Goal: Task Accomplishment & Management: Manage account settings

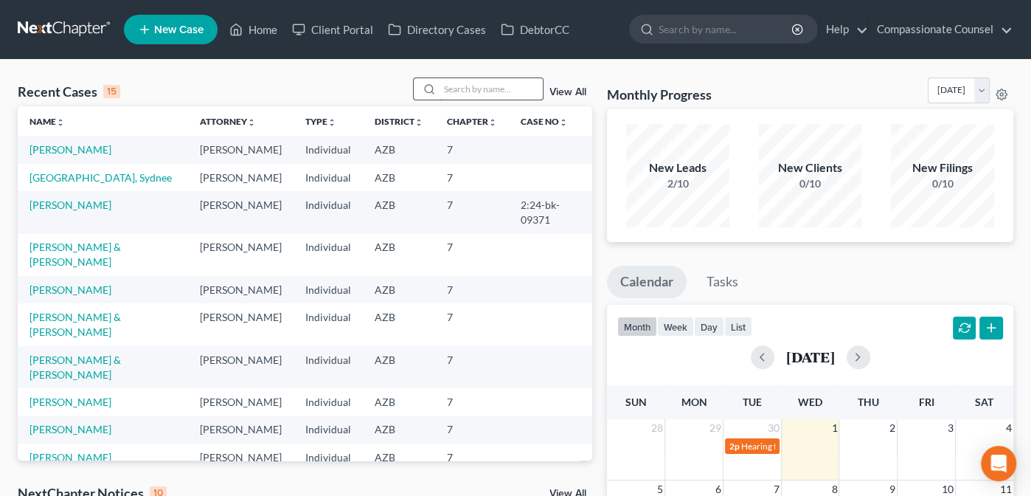
click at [475, 87] on input "search" at bounding box center [491, 88] width 103 height 21
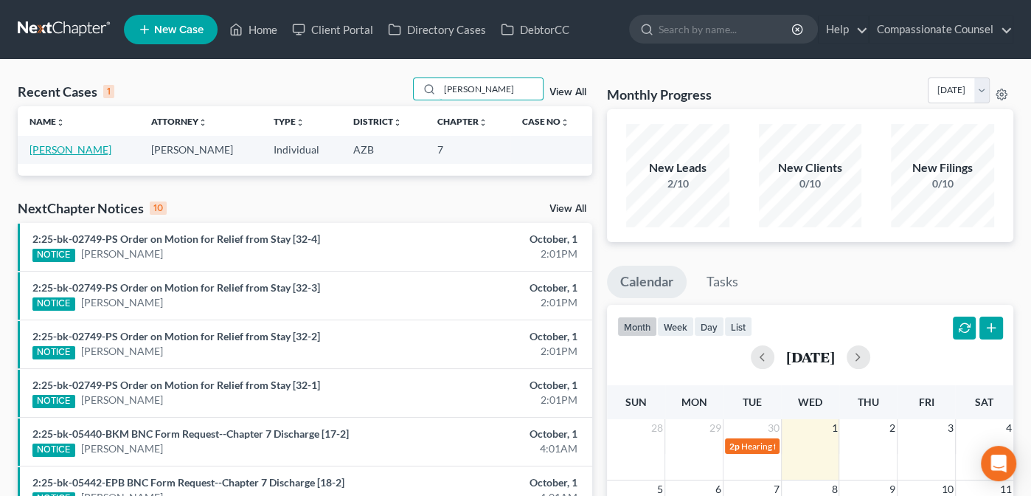
type input "[PERSON_NAME]"
click at [44, 148] on link "[PERSON_NAME]" at bounding box center [71, 149] width 82 height 13
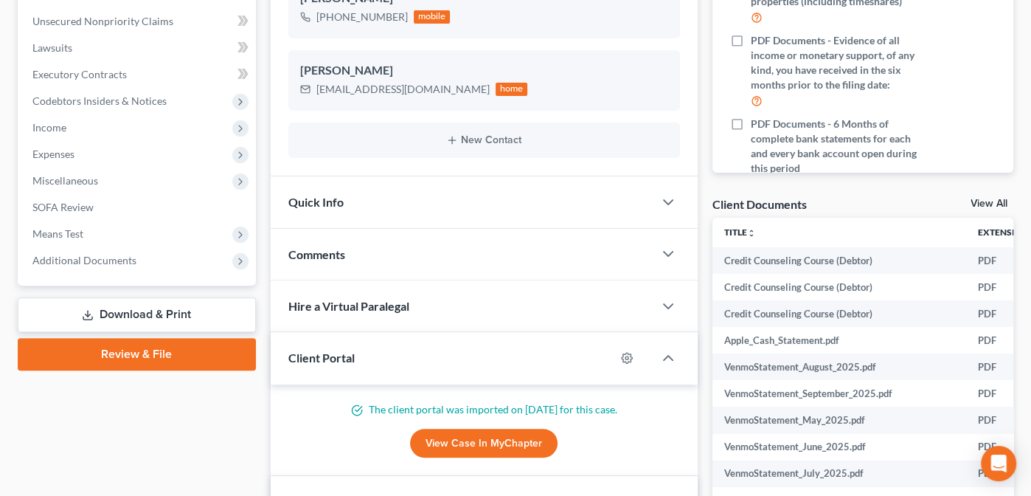
scroll to position [353, 0]
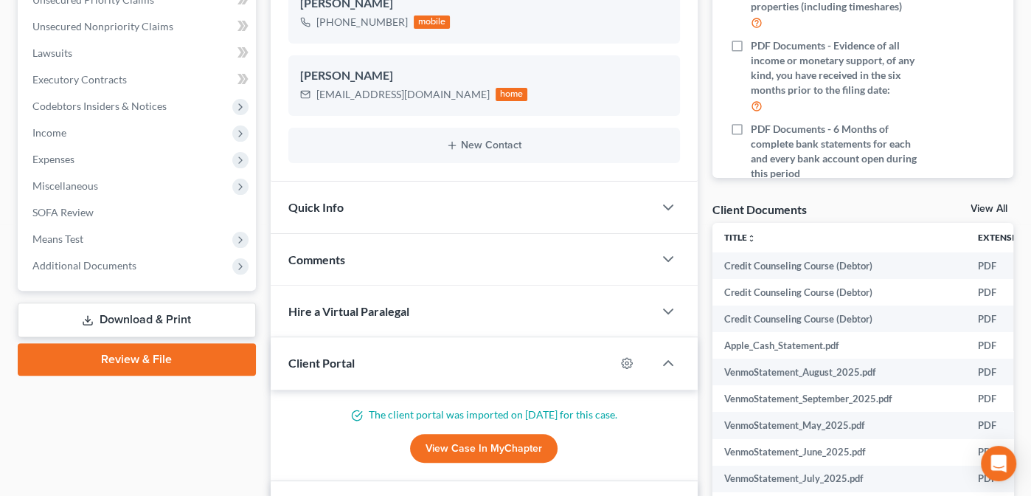
click at [989, 204] on link "View All" at bounding box center [989, 209] width 37 height 10
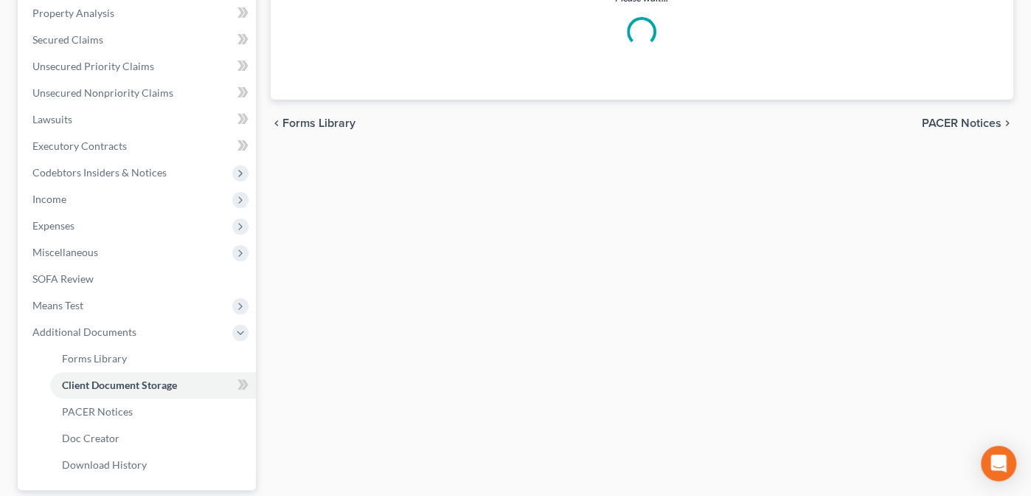
scroll to position [249, 0]
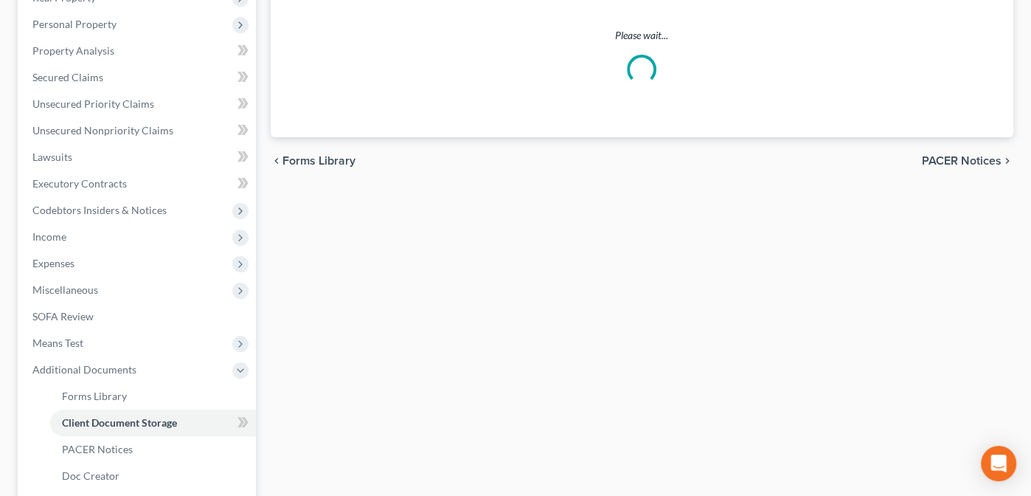
select select "14"
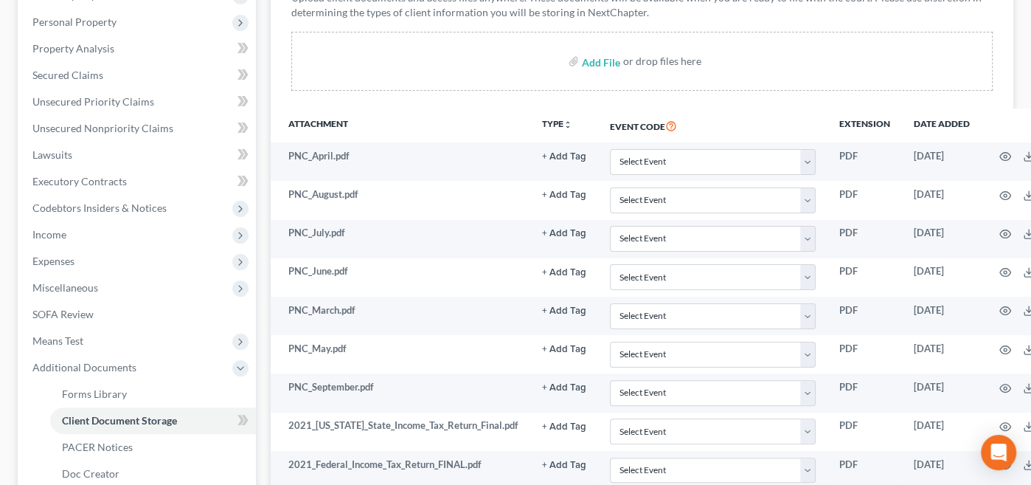
scroll to position [232, 0]
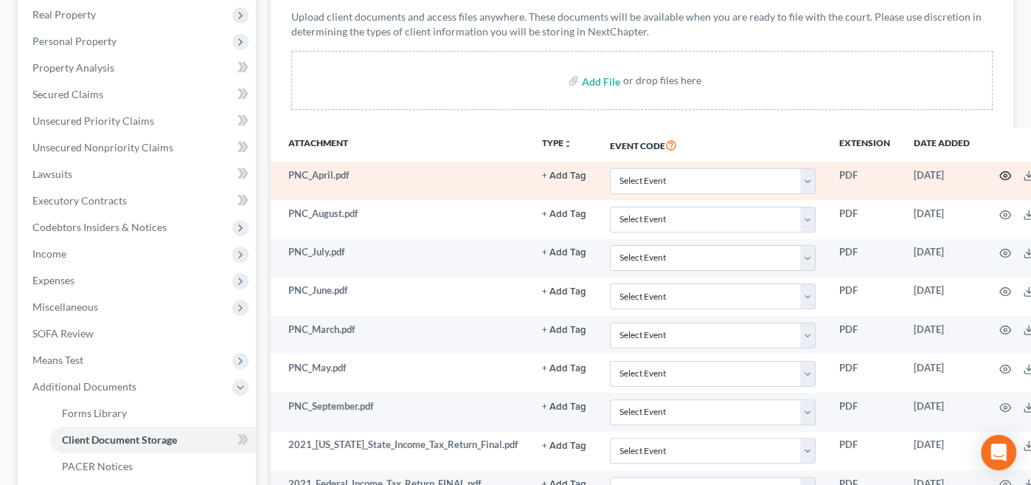
click at [1000, 171] on icon "button" at bounding box center [1006, 176] width 12 height 12
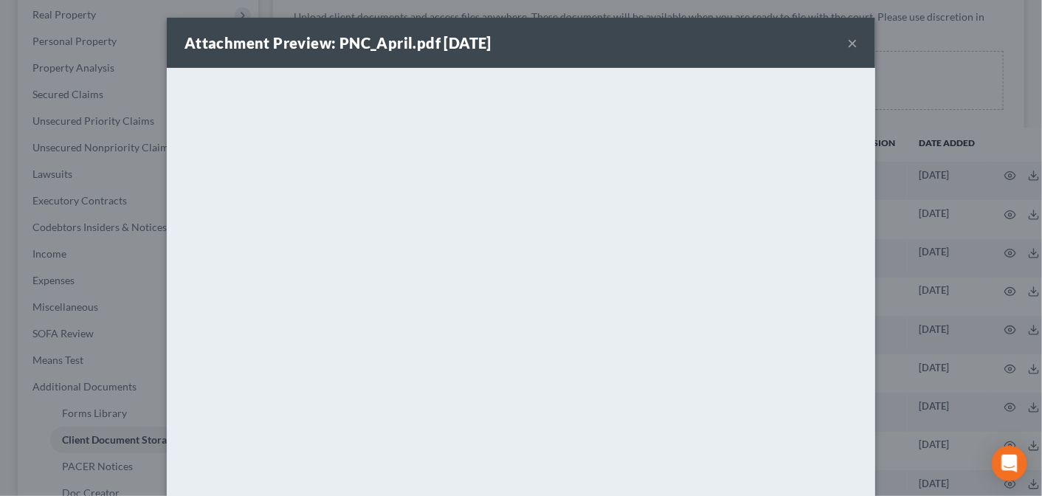
click at [848, 41] on button "×" at bounding box center [852, 43] width 10 height 18
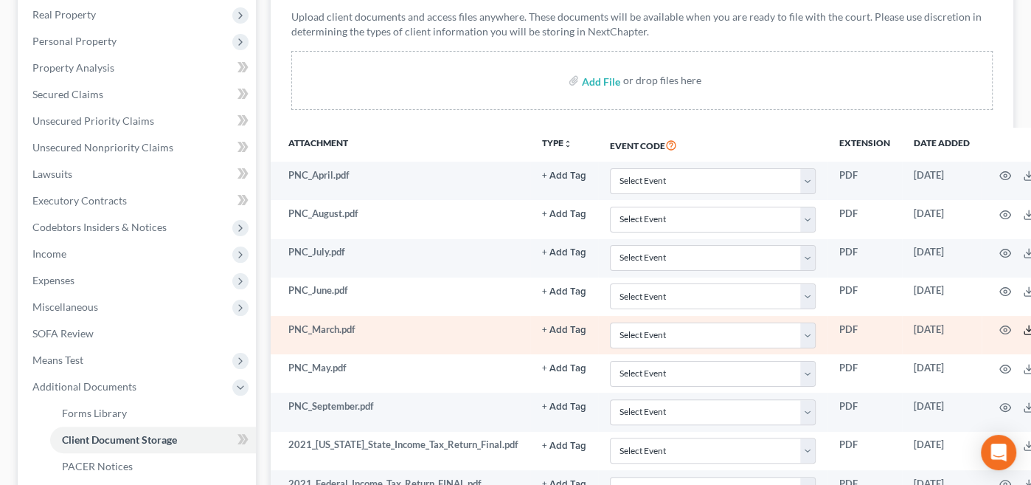
click at [1023, 324] on icon at bounding box center [1029, 330] width 12 height 12
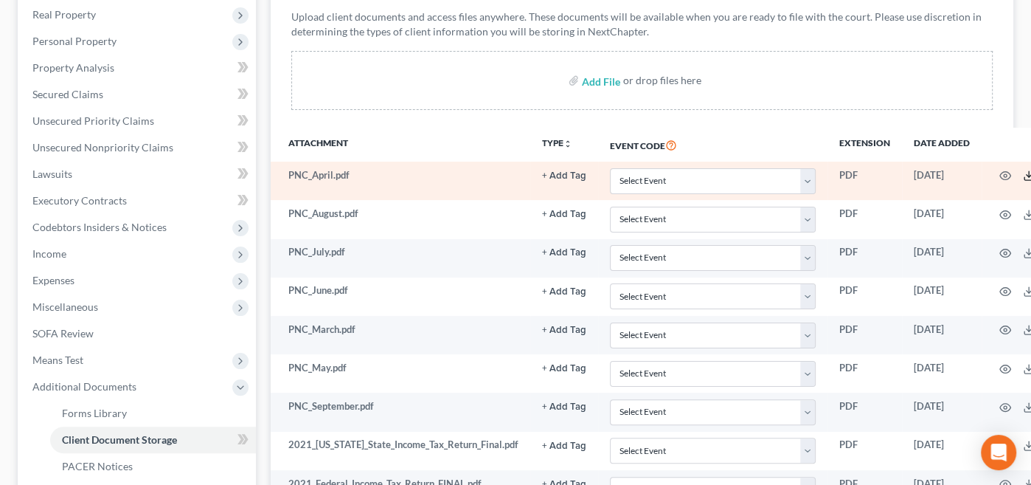
click at [1023, 171] on icon at bounding box center [1029, 176] width 12 height 12
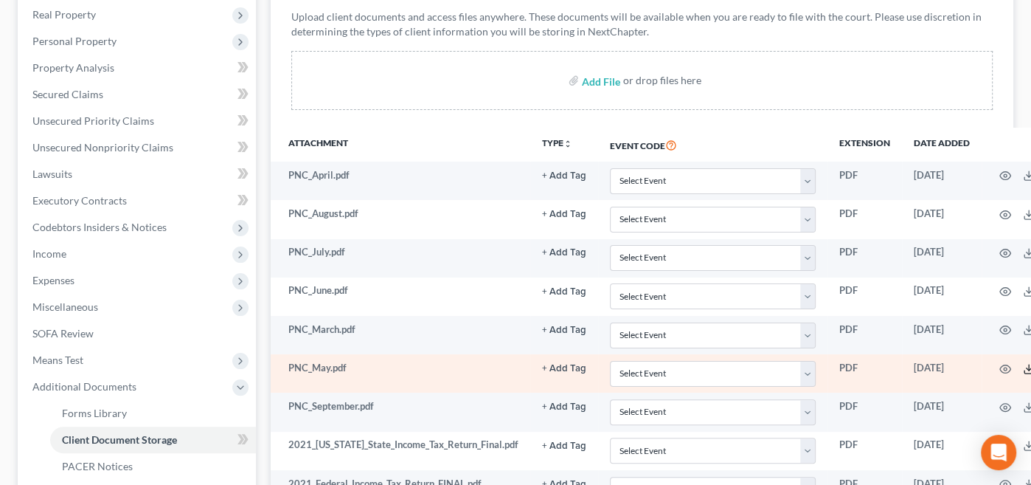
click at [1023, 363] on icon at bounding box center [1029, 369] width 12 height 12
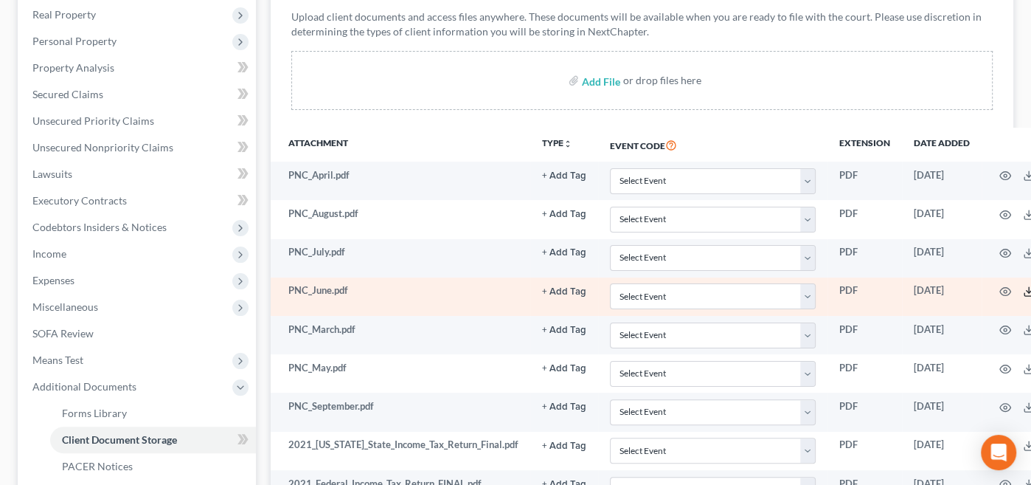
click at [1023, 285] on icon at bounding box center [1029, 291] width 12 height 12
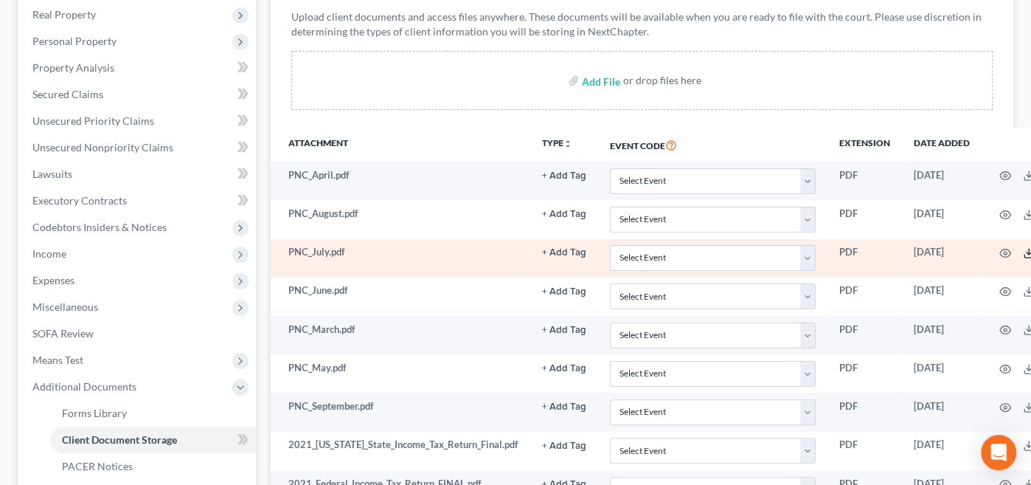
click at [1023, 247] on icon at bounding box center [1029, 253] width 12 height 12
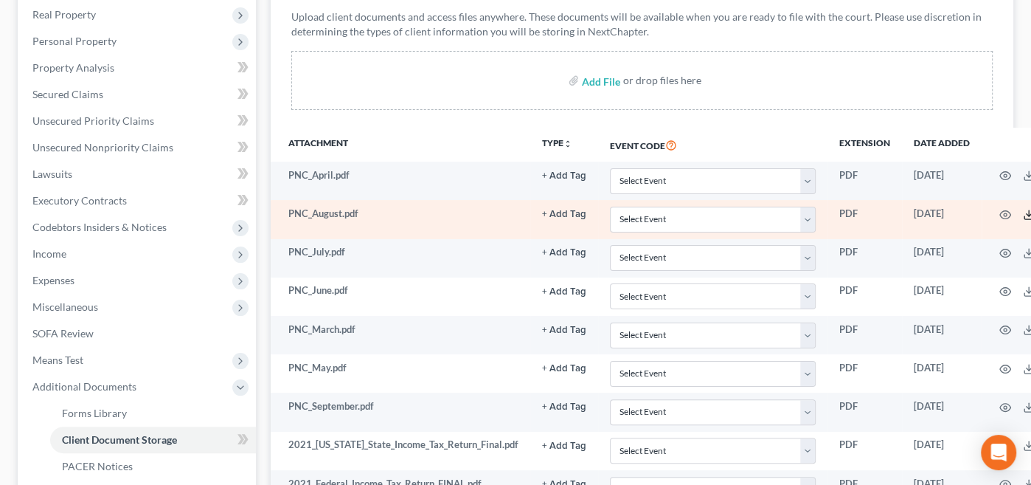
click at [1023, 212] on icon at bounding box center [1029, 215] width 12 height 12
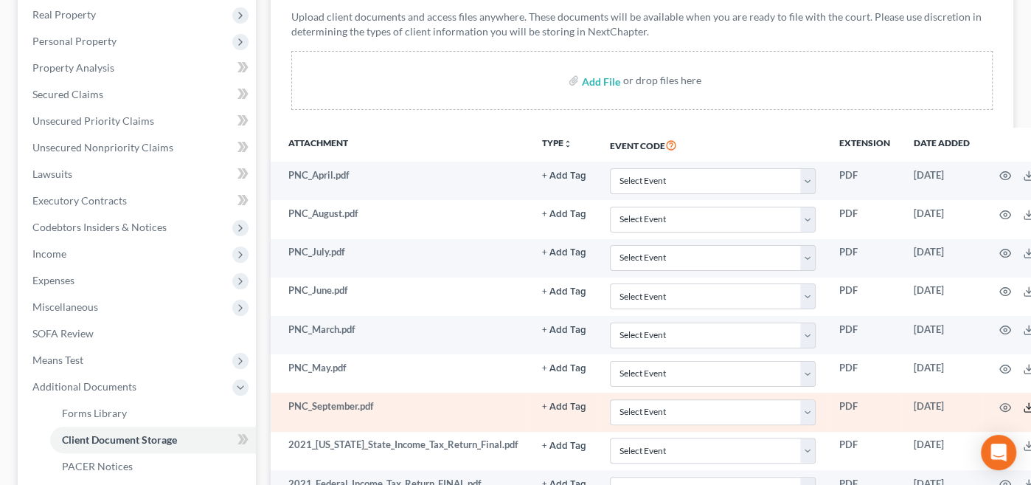
click at [1023, 401] on icon at bounding box center [1029, 407] width 12 height 12
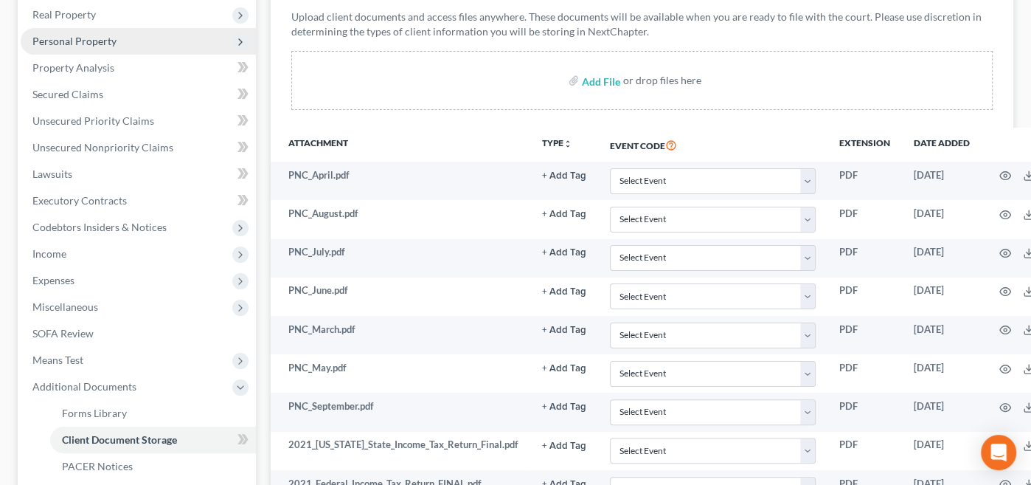
click at [60, 37] on span "Personal Property" at bounding box center [74, 41] width 84 height 13
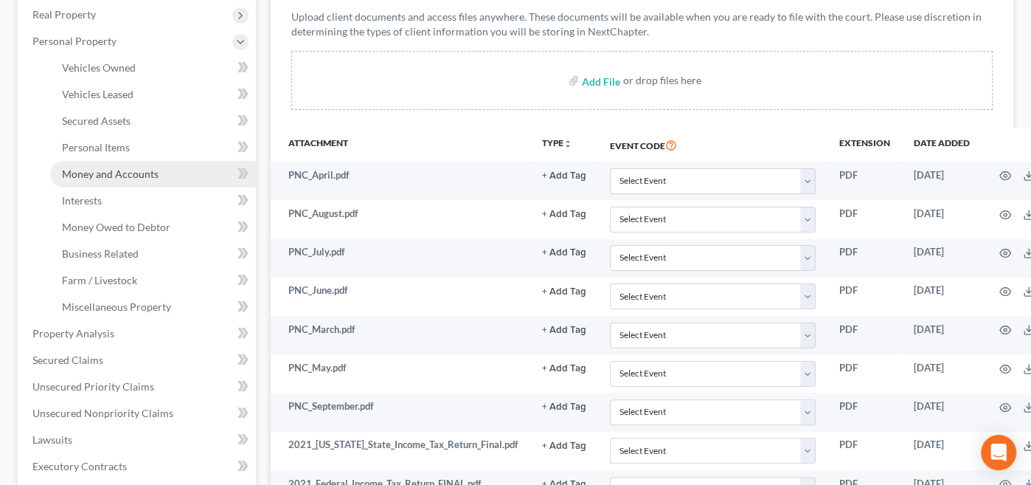
click at [92, 173] on span "Money and Accounts" at bounding box center [110, 173] width 97 height 13
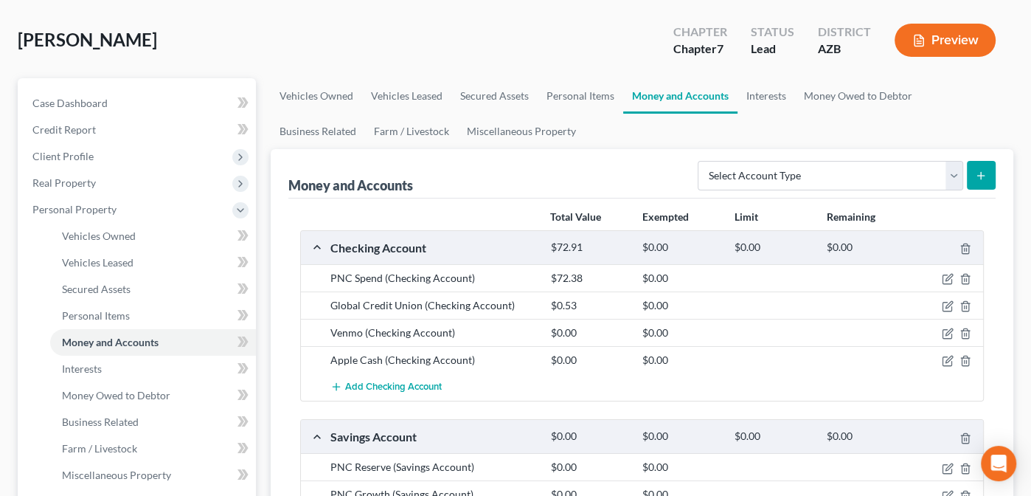
scroll to position [64, 0]
click at [946, 277] on icon "button" at bounding box center [949, 277] width 7 height 7
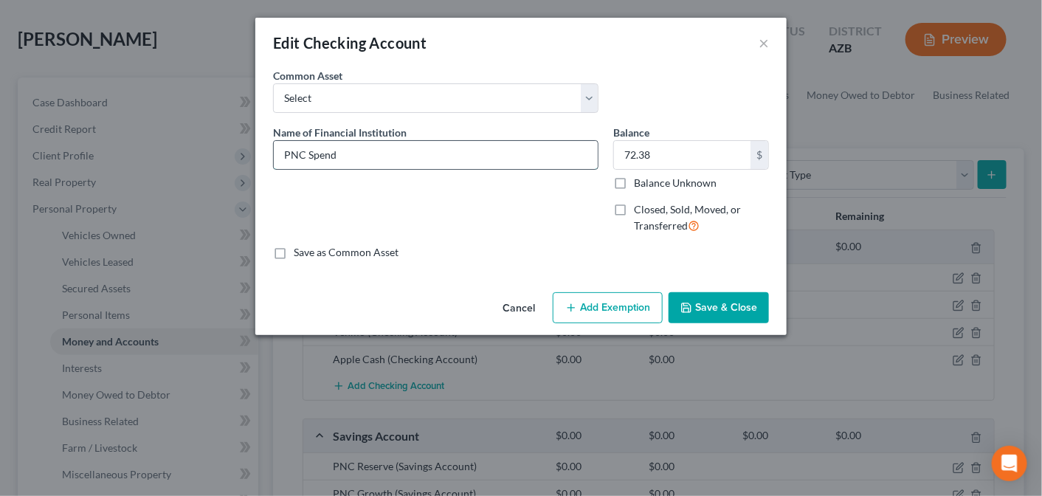
click at [353, 152] on input "PNC Spend" at bounding box center [436, 155] width 324 height 28
type input "PNC Spend"
paste input "8742"
type input "PNC Spend 8742"
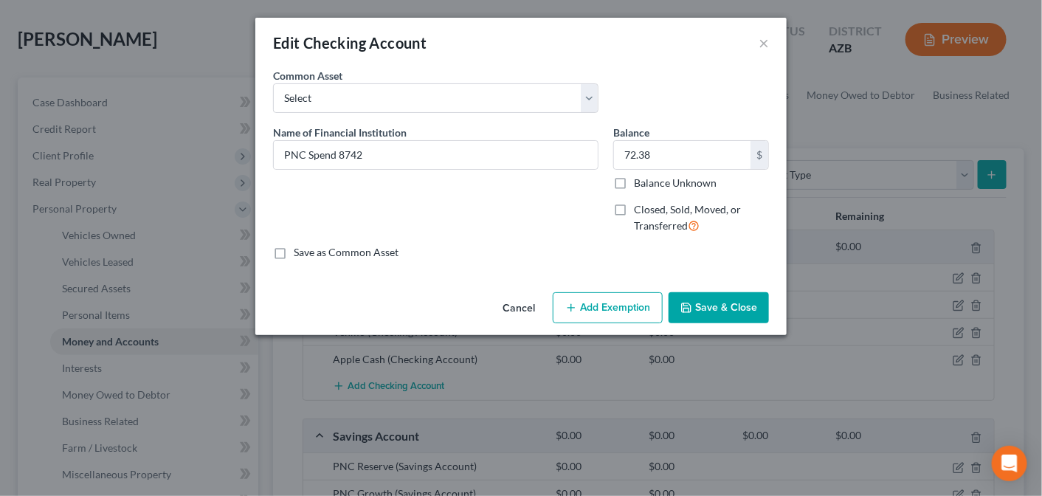
click at [730, 300] on button "Save & Close" at bounding box center [718, 307] width 100 height 31
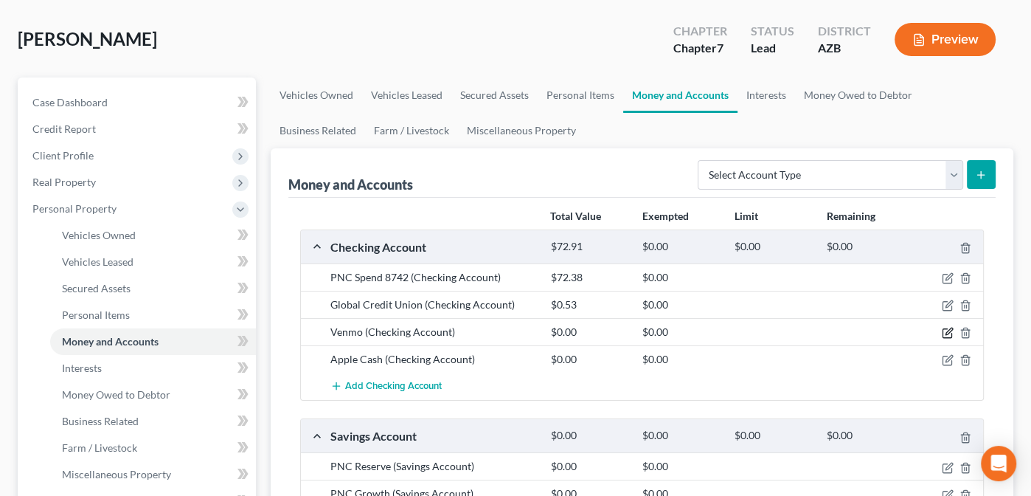
click at [947, 329] on icon "button" at bounding box center [947, 333] width 9 height 9
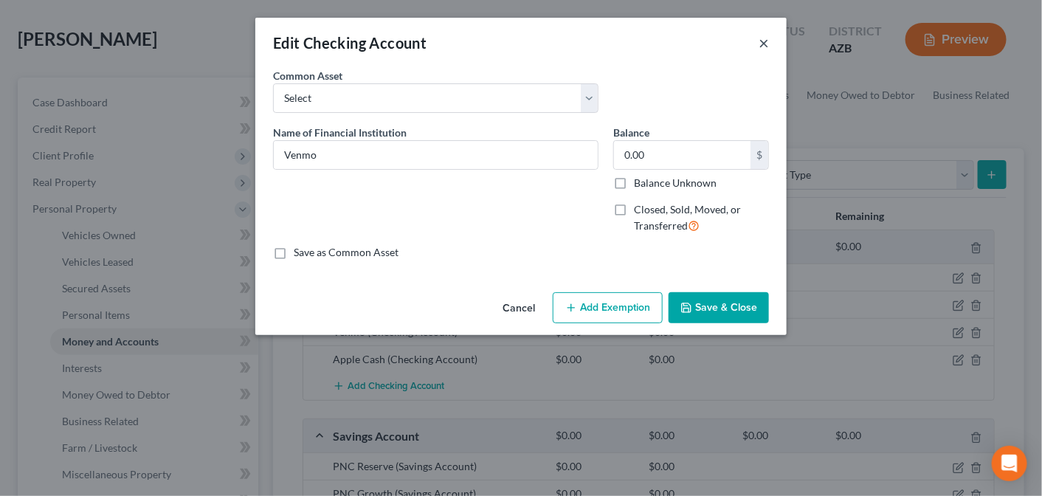
click at [759, 45] on button "×" at bounding box center [763, 43] width 10 height 18
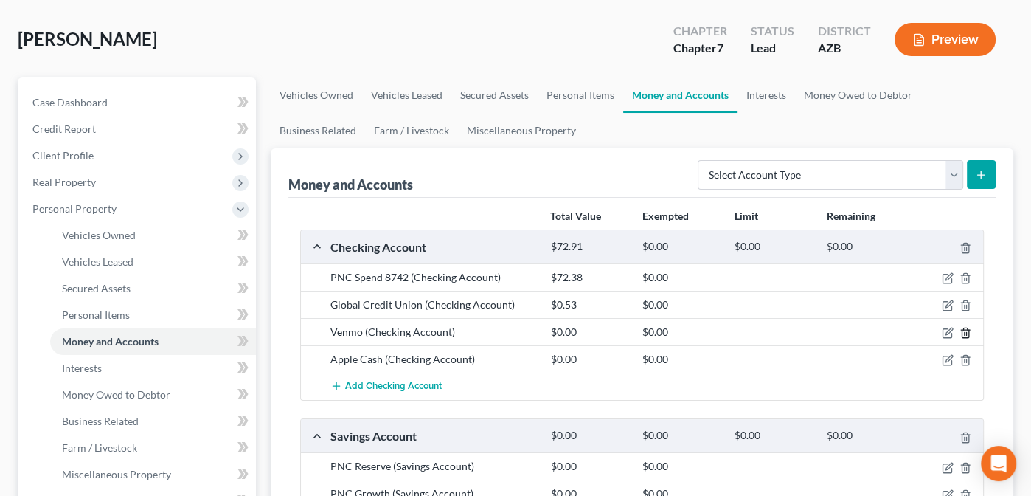
click at [969, 328] on icon "button" at bounding box center [965, 333] width 7 height 10
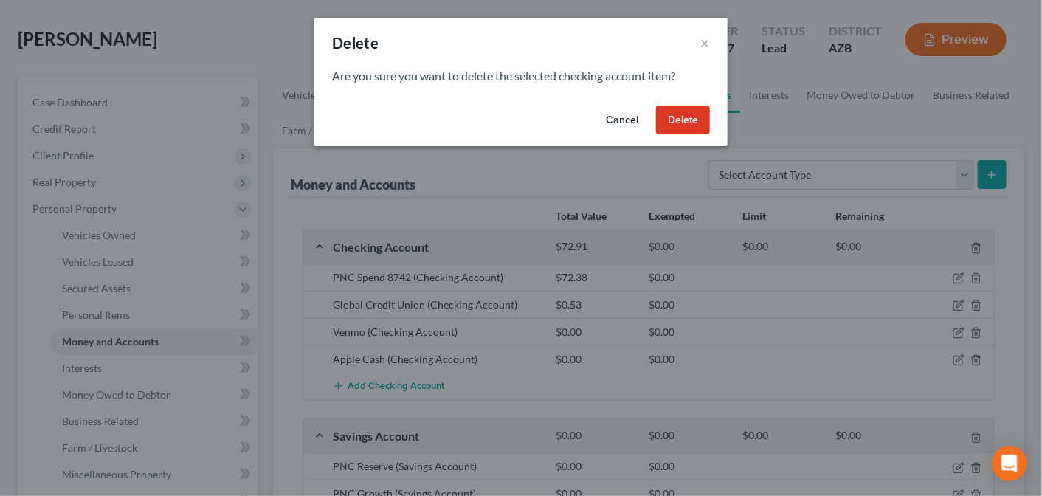
click at [690, 120] on button "Delete" at bounding box center [683, 120] width 54 height 30
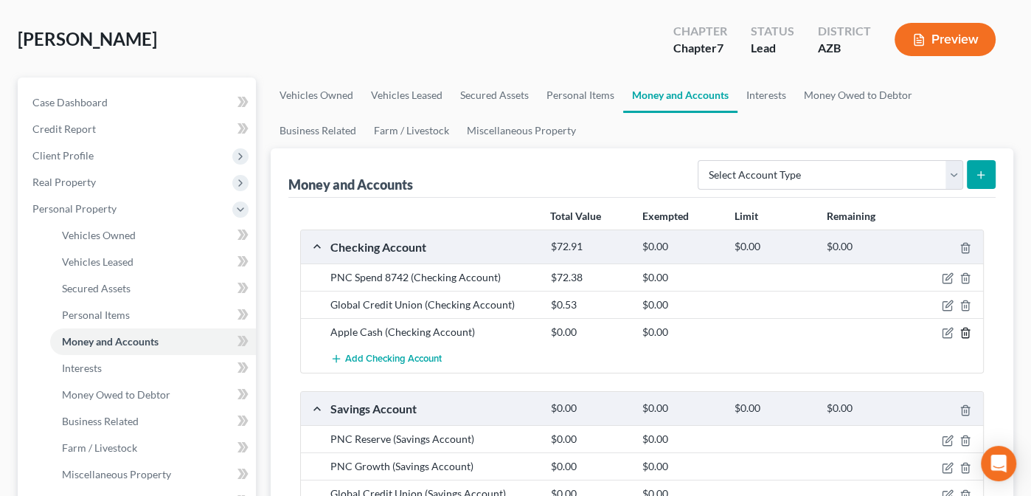
click at [967, 328] on icon "button" at bounding box center [966, 333] width 12 height 12
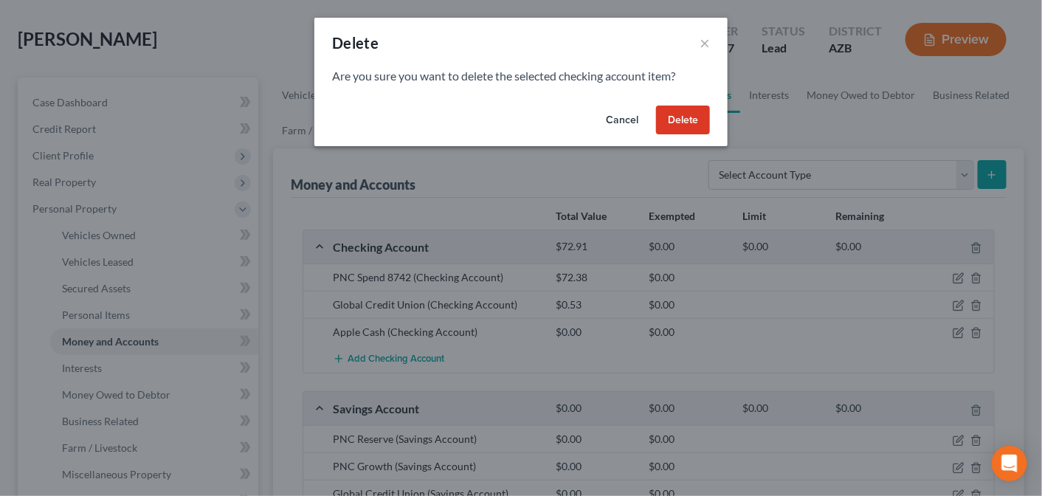
click at [688, 111] on button "Delete" at bounding box center [683, 120] width 54 height 30
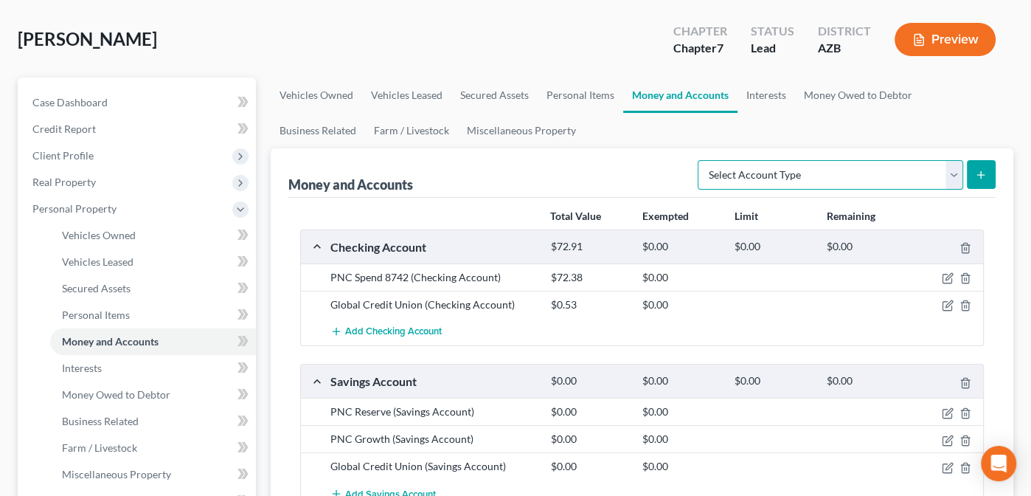
click at [959, 171] on select "Select Account Type Brokerage Cash on Hand Certificates of Deposit Checking Acc…" at bounding box center [831, 175] width 266 height 30
select select "other"
click at [701, 160] on select "Select Account Type Brokerage Cash on Hand Certificates of Deposit Checking Acc…" at bounding box center [831, 175] width 266 height 30
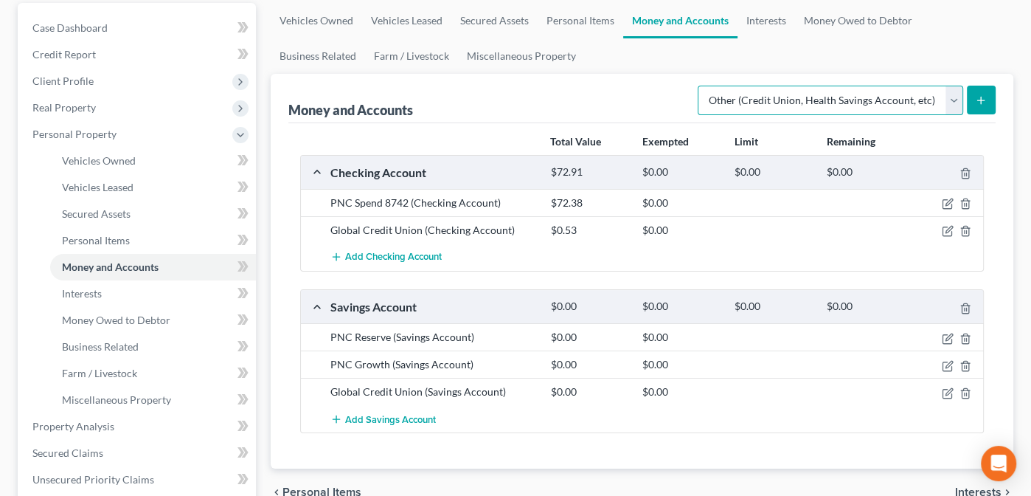
scroll to position [135, 0]
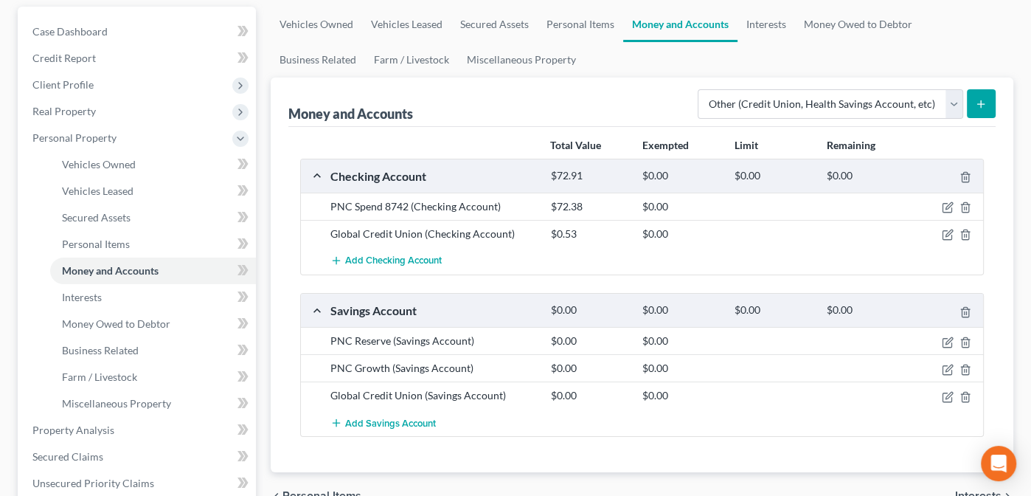
click at [983, 98] on icon "submit" at bounding box center [981, 104] width 12 height 12
click at [980, 100] on icon "submit" at bounding box center [981, 104] width 12 height 12
click at [950, 103] on select "Select Account Type Brokerage Cash on Hand Certificates of Deposit Checking Acc…" at bounding box center [831, 104] width 266 height 30
click at [701, 89] on select "Select Account Type Brokerage Cash on Hand Certificates of Deposit Checking Acc…" at bounding box center [831, 104] width 266 height 30
click at [981, 103] on line "submit" at bounding box center [981, 103] width 0 height 7
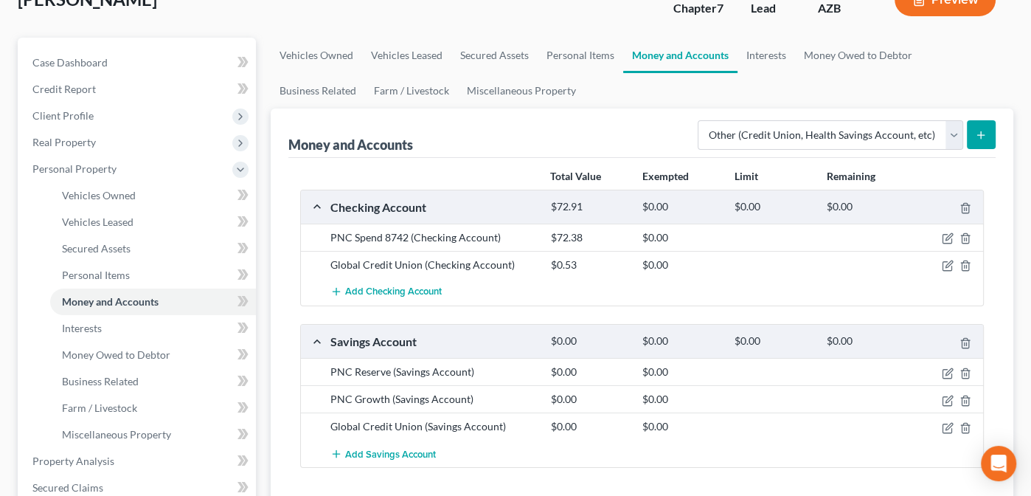
scroll to position [105, 0]
click at [68, 137] on span "Real Property" at bounding box center [63, 141] width 63 height 13
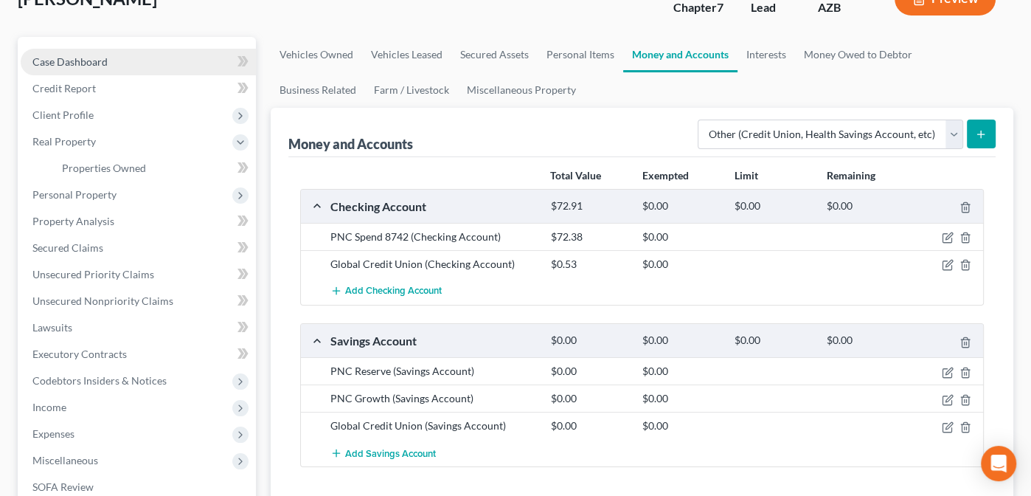
click at [74, 55] on span "Case Dashboard" at bounding box center [69, 61] width 75 height 13
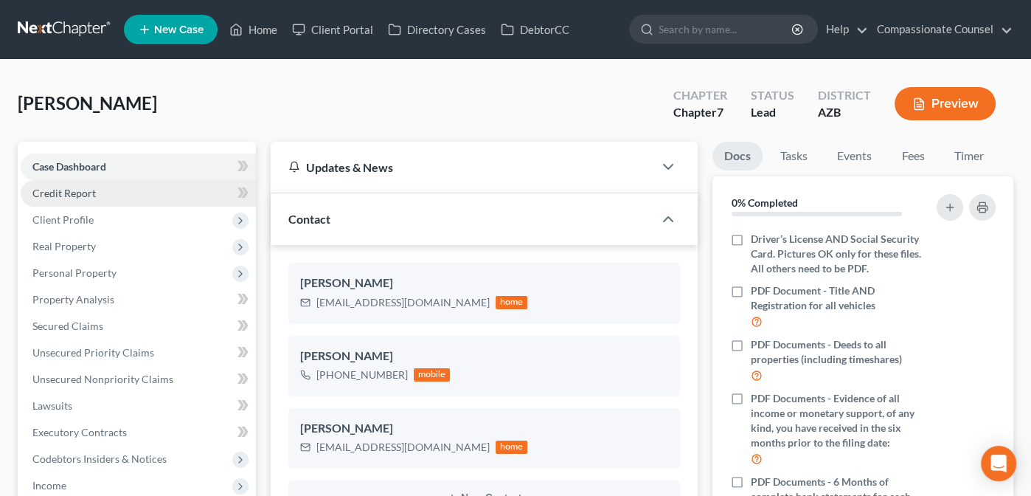
click at [56, 190] on span "Credit Report" at bounding box center [63, 193] width 63 height 13
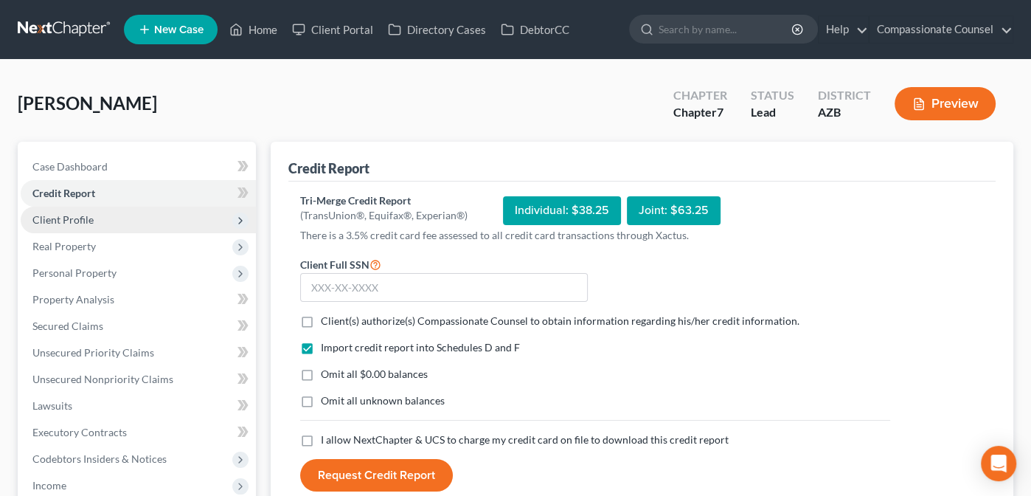
click at [56, 219] on span "Client Profile" at bounding box center [62, 219] width 61 height 13
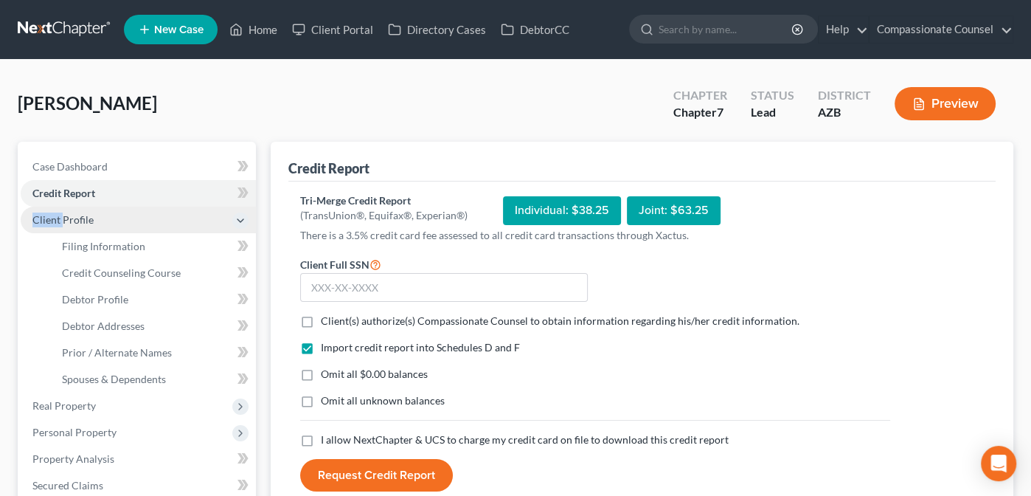
click at [56, 219] on span "Client Profile" at bounding box center [62, 219] width 61 height 13
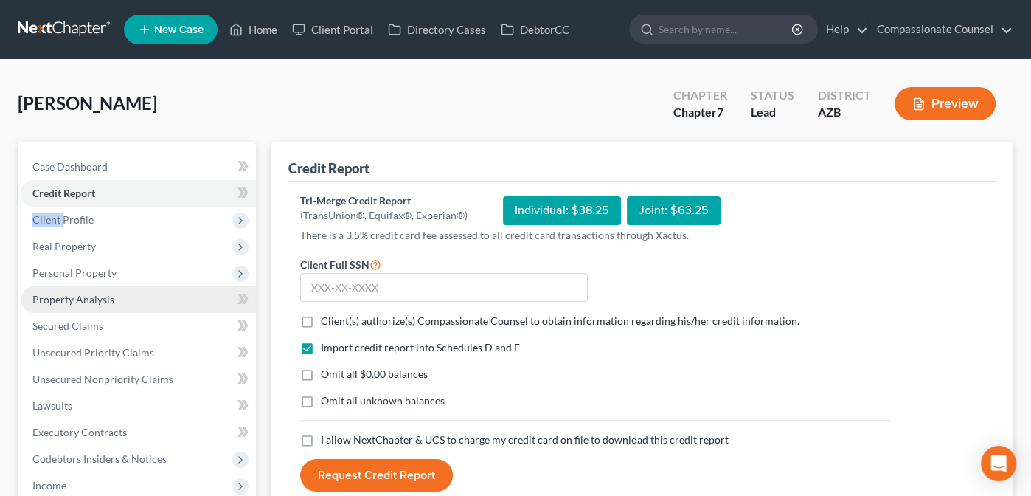
click at [72, 297] on span "Property Analysis" at bounding box center [73, 299] width 82 height 13
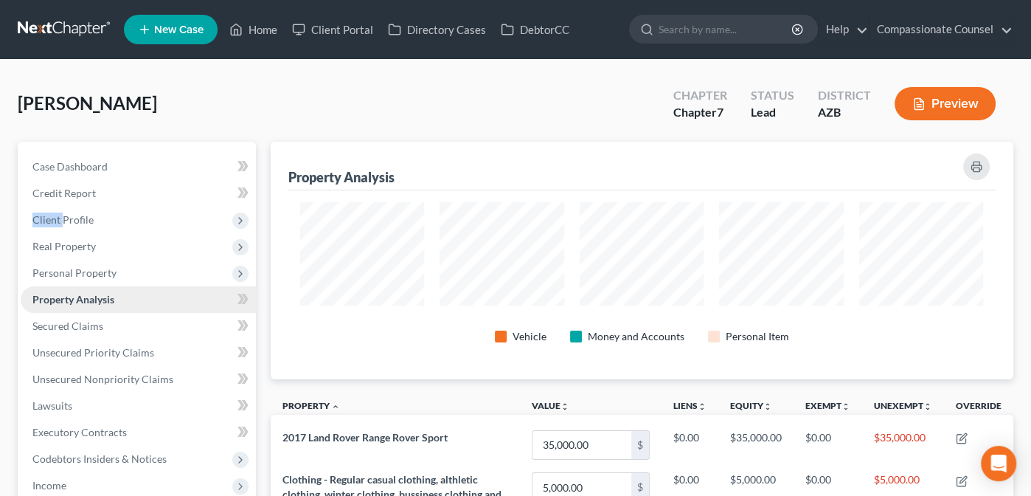
scroll to position [238, 743]
click at [66, 266] on span "Personal Property" at bounding box center [74, 272] width 84 height 13
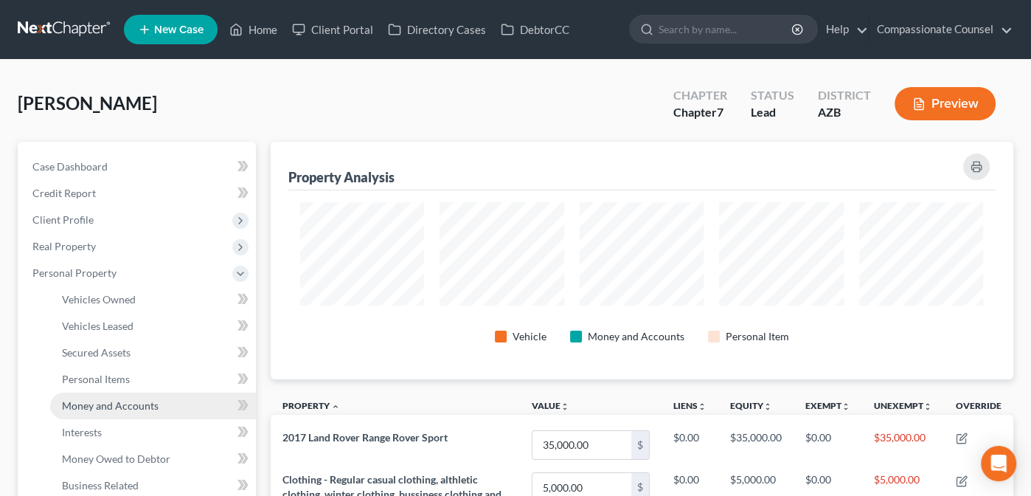
click at [92, 408] on span "Money and Accounts" at bounding box center [110, 405] width 97 height 13
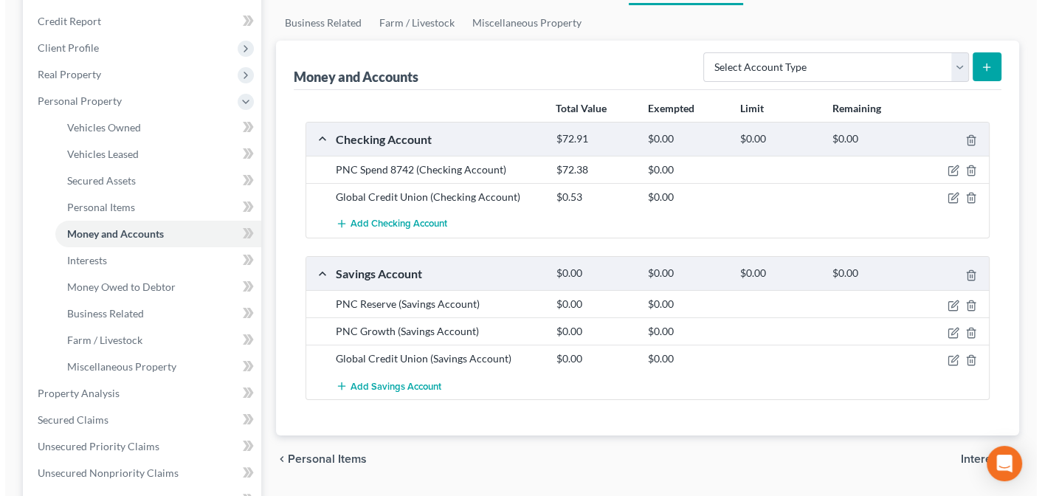
scroll to position [176, 0]
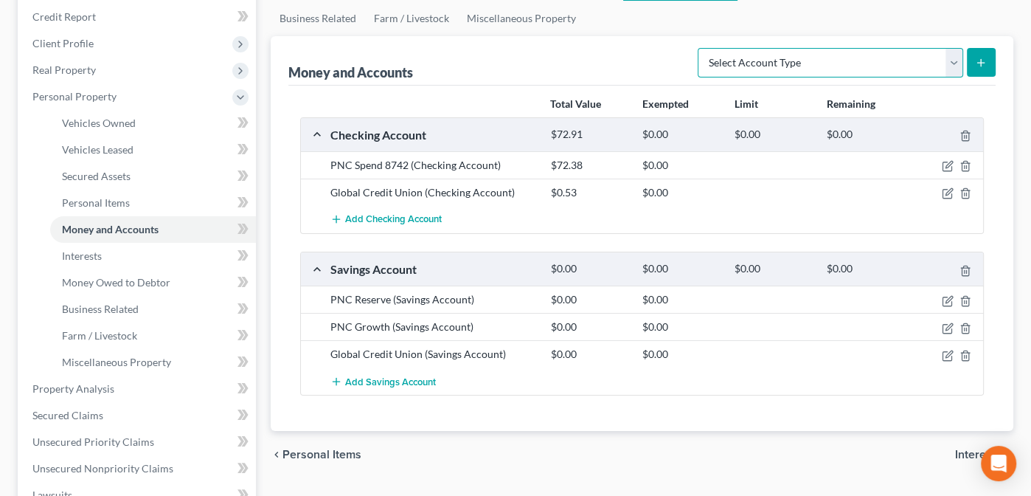
click at [955, 58] on select "Select Account Type Brokerage Cash on Hand Certificates of Deposit Checking Acc…" at bounding box center [831, 63] width 266 height 30
select select "other"
click at [701, 48] on select "Select Account Type Brokerage Cash on Hand Certificates of Deposit Checking Acc…" at bounding box center [831, 63] width 266 height 30
click at [979, 52] on button "submit" at bounding box center [981, 62] width 29 height 29
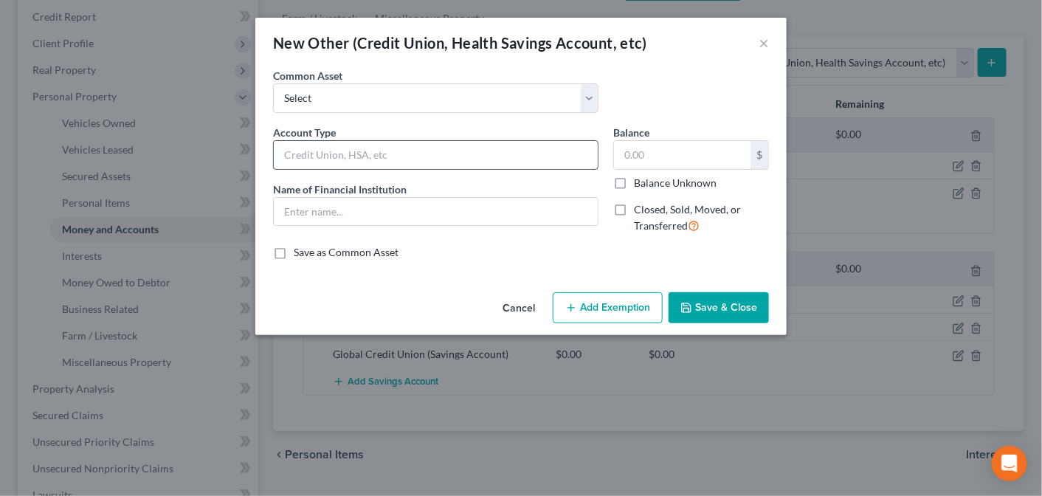
click at [330, 153] on input "text" at bounding box center [436, 155] width 324 height 28
type input "Venmo-Mobile payment"
click at [648, 153] on input "text" at bounding box center [682, 155] width 136 height 28
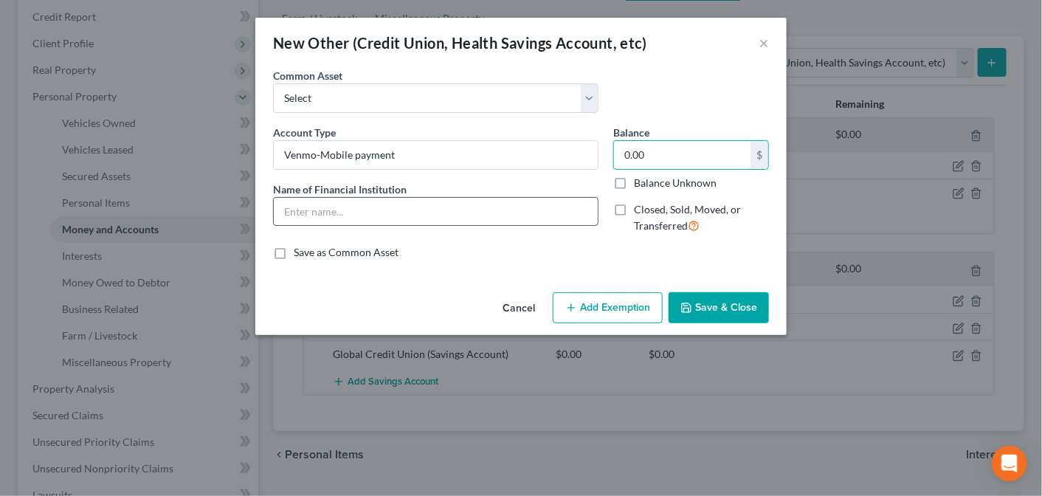
type input "0.00"
click at [362, 210] on input "text" at bounding box center [436, 212] width 324 height 28
type input "Venmo"
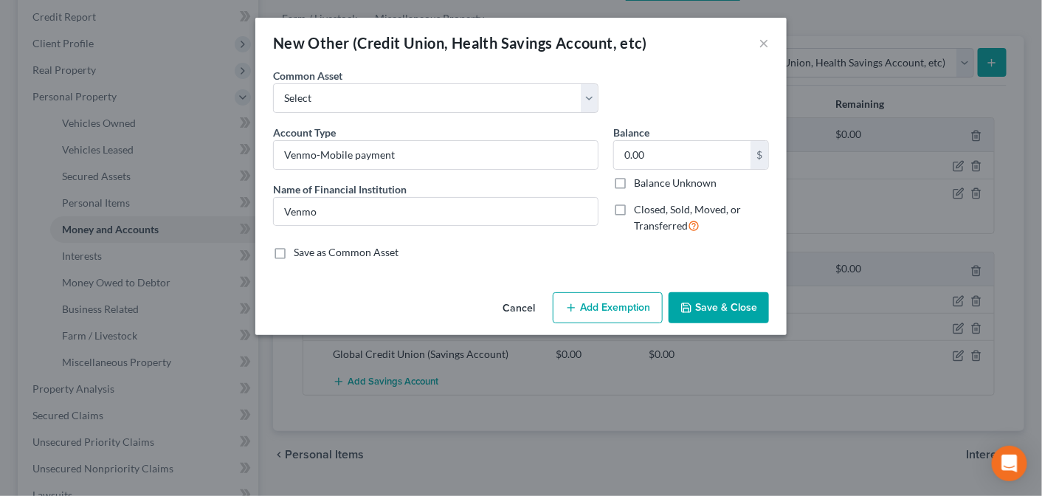
click at [715, 305] on button "Save & Close" at bounding box center [718, 307] width 100 height 31
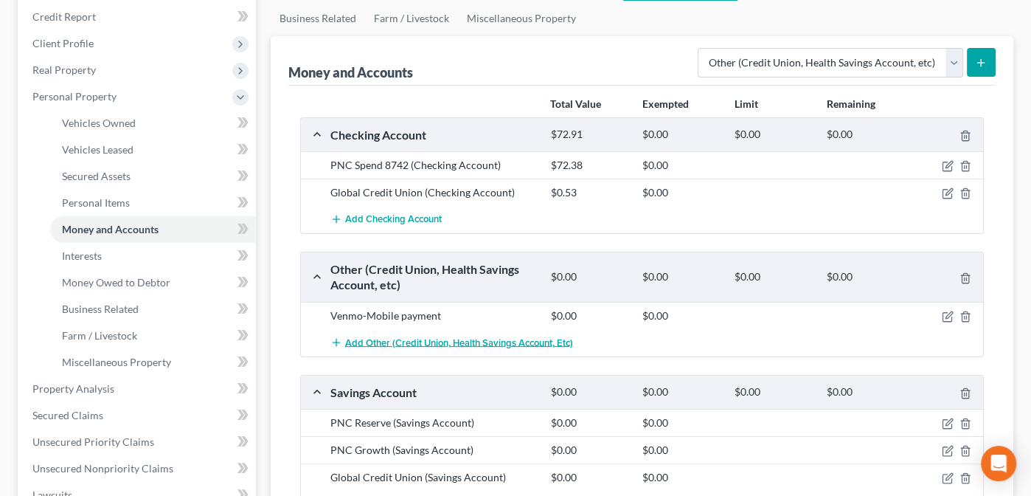
click at [388, 339] on span "Add Other (Credit Union, Health Savings Account, etc)" at bounding box center [459, 342] width 228 height 12
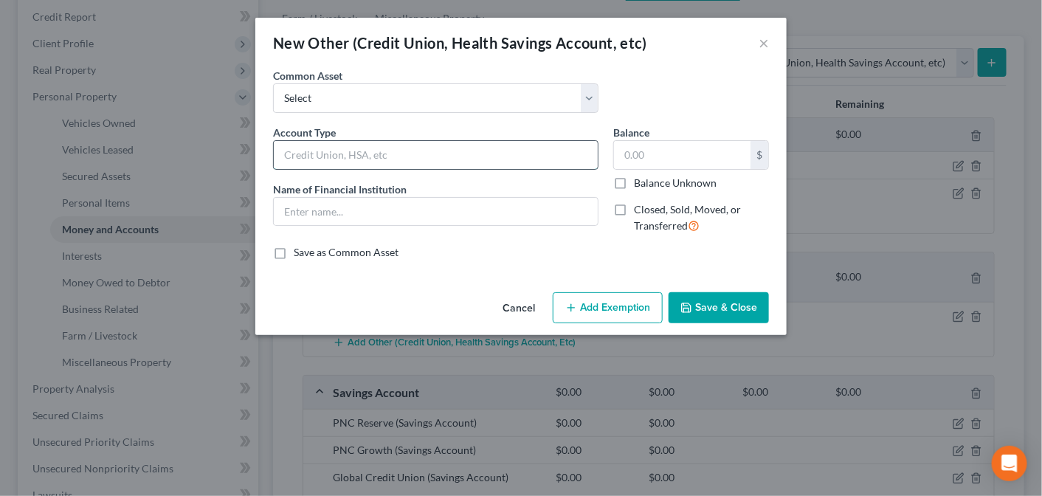
click at [387, 159] on input "text" at bounding box center [436, 155] width 324 height 28
type input "Apple Cash"
click at [318, 205] on input "text" at bounding box center [436, 212] width 324 height 28
type input "Apple"
